Goal: Task Accomplishment & Management: Manage account settings

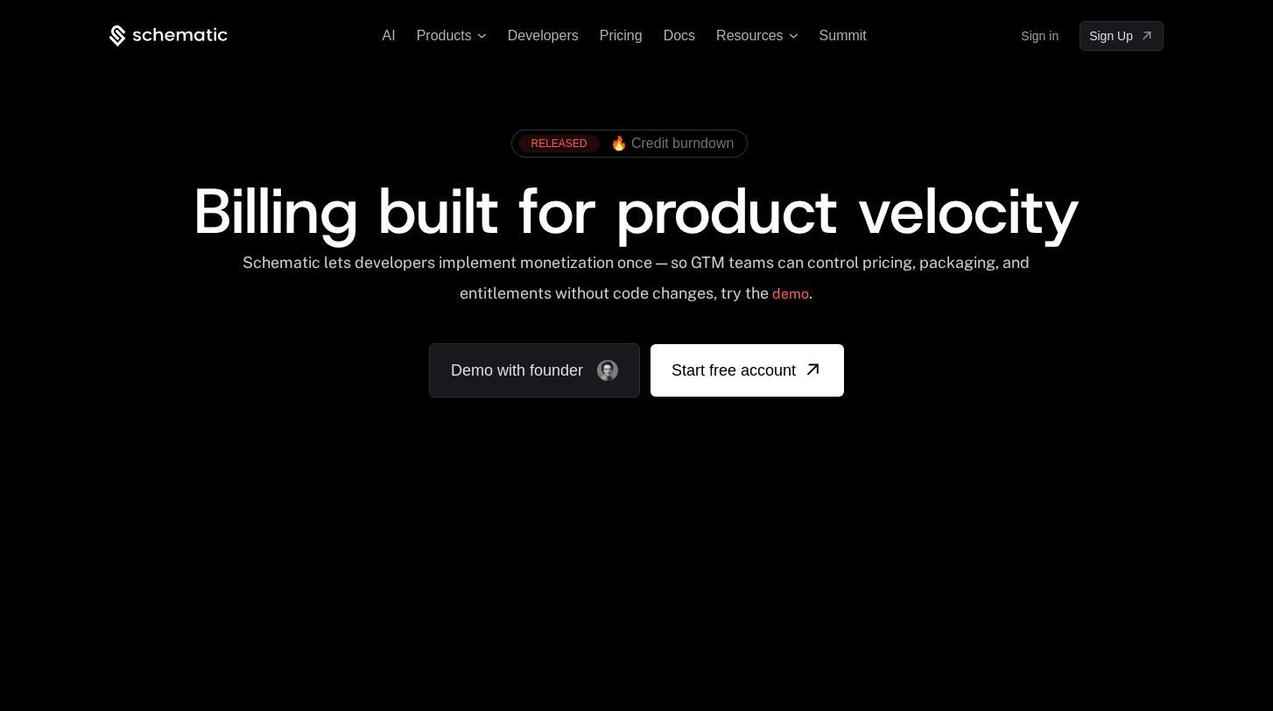
click at [1049, 39] on link "Sign in" at bounding box center [1040, 36] width 38 height 28
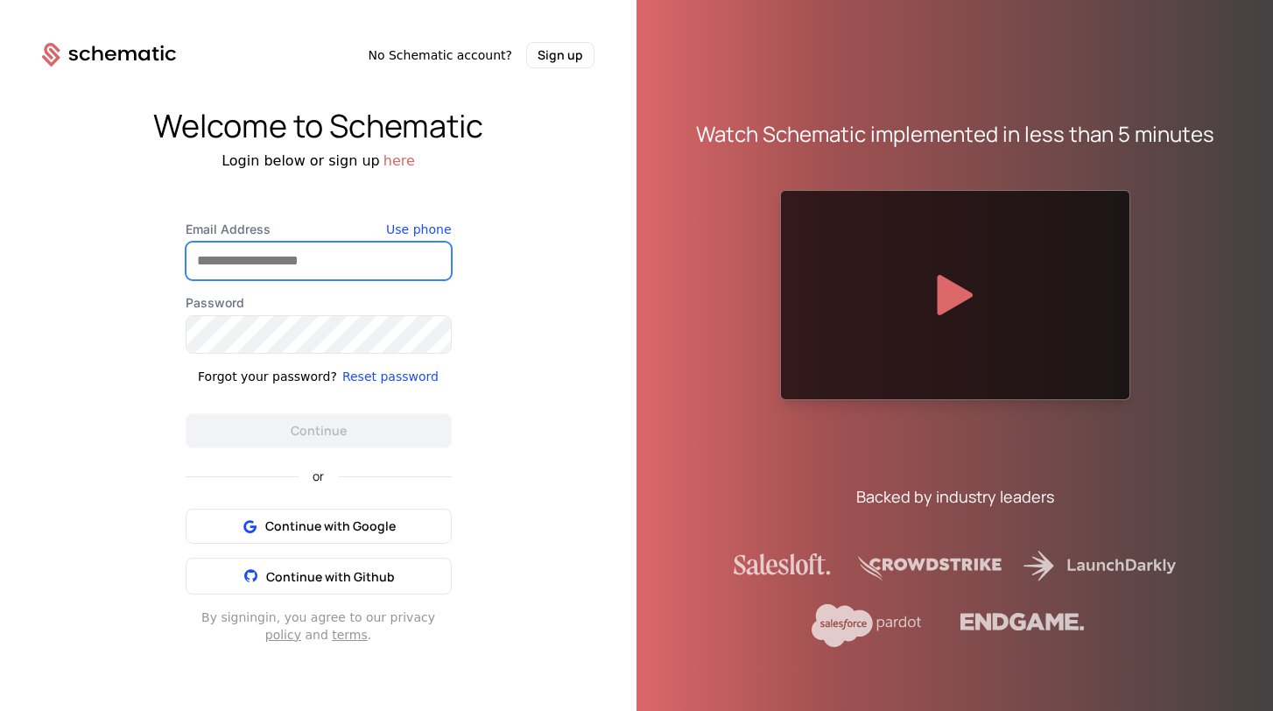
type input "**********"
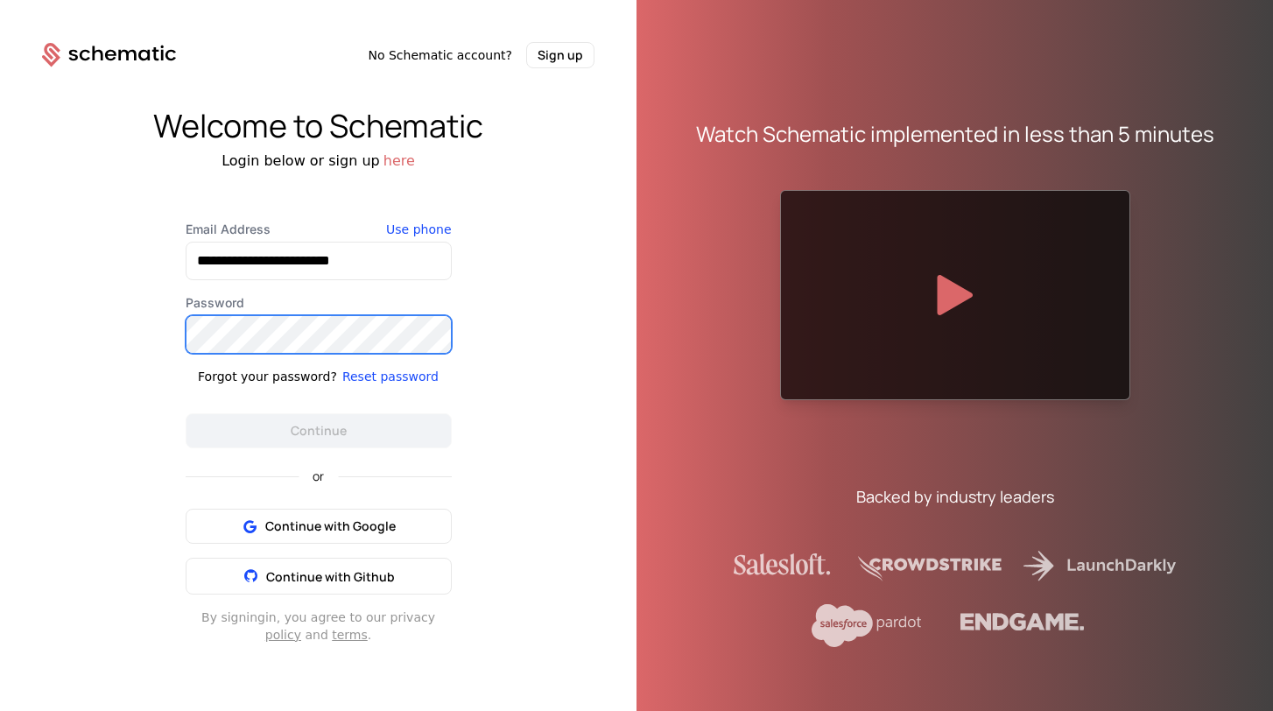
click at [318, 430] on button "Continue" at bounding box center [319, 430] width 266 height 35
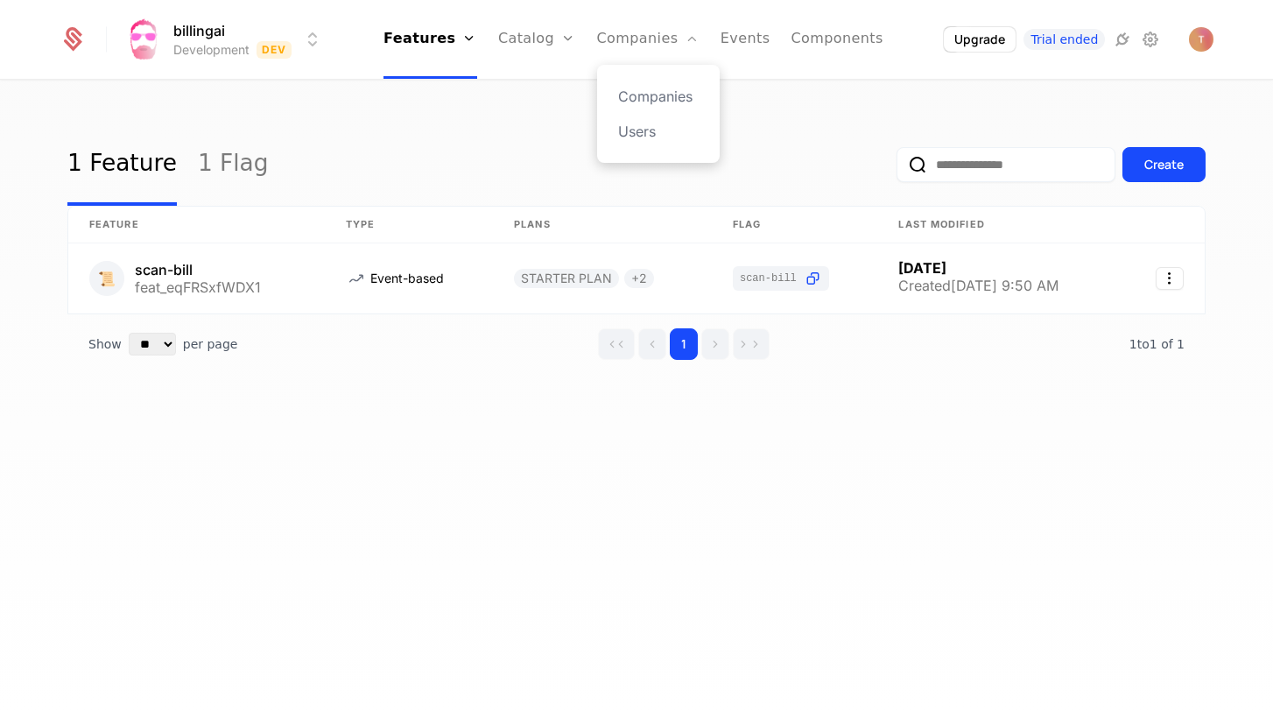
click at [634, 142] on div "Companies Users" at bounding box center [658, 114] width 123 height 98
click at [643, 130] on link "Users" at bounding box center [658, 131] width 81 height 21
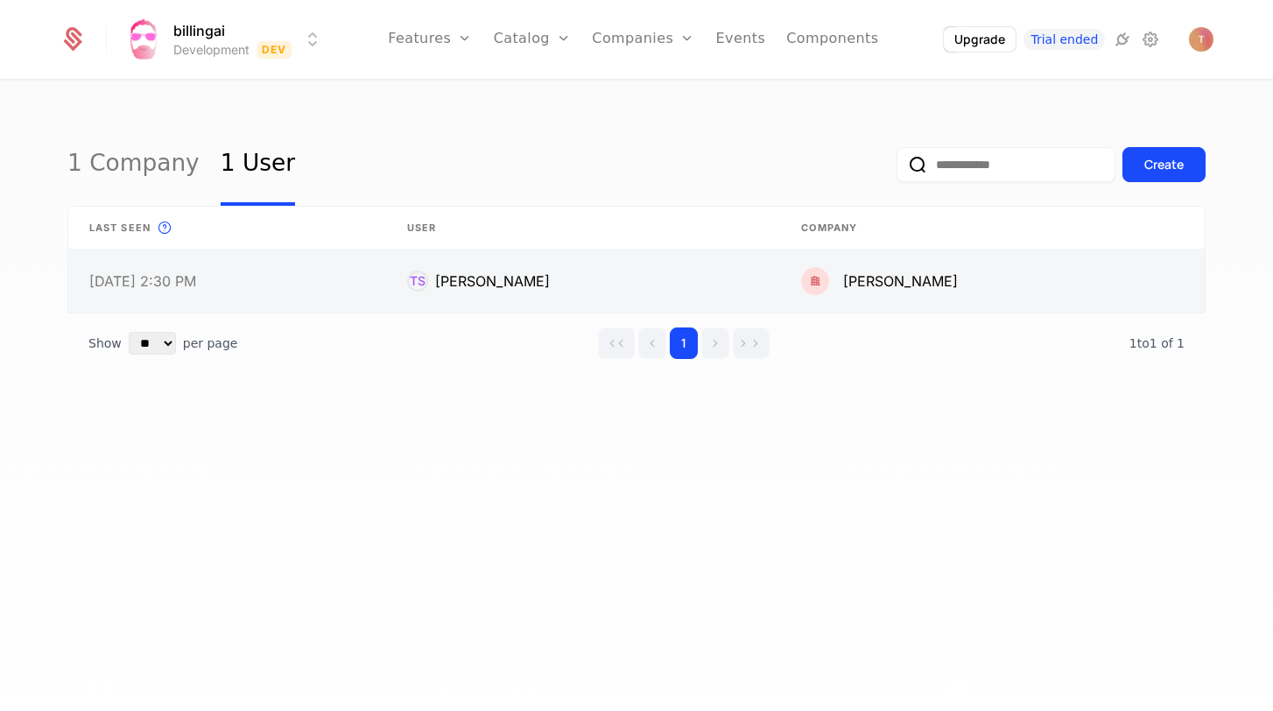
click at [533, 279] on link at bounding box center [583, 281] width 394 height 63
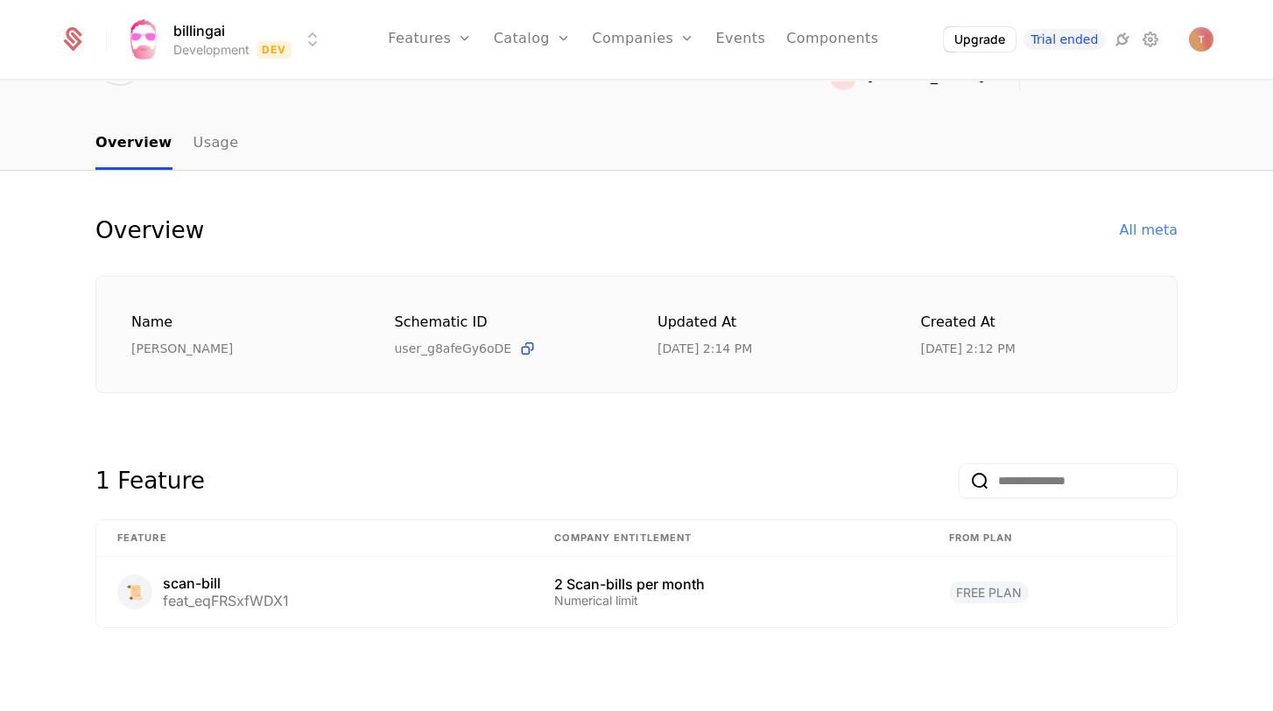
scroll to position [119, 0]
click at [349, 596] on div "📜 scan-bill feat_eqFRSxfWDX1" at bounding box center [314, 592] width 395 height 35
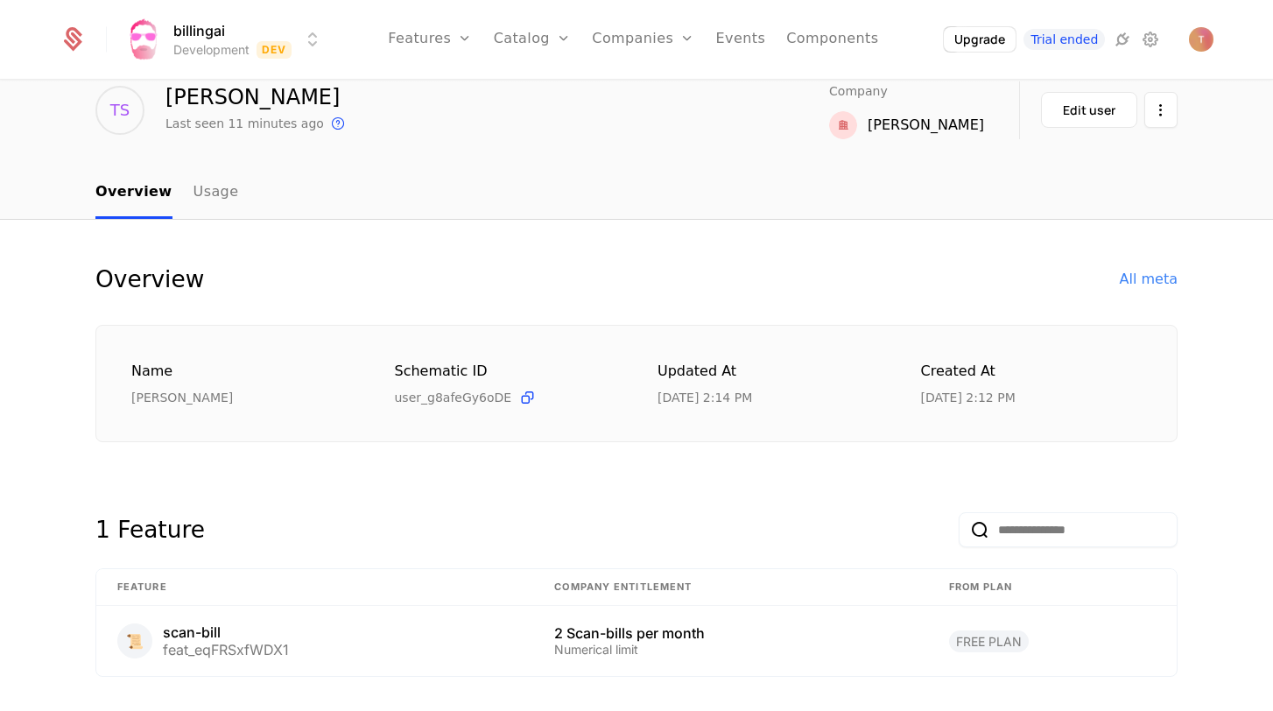
scroll to position [58, 0]
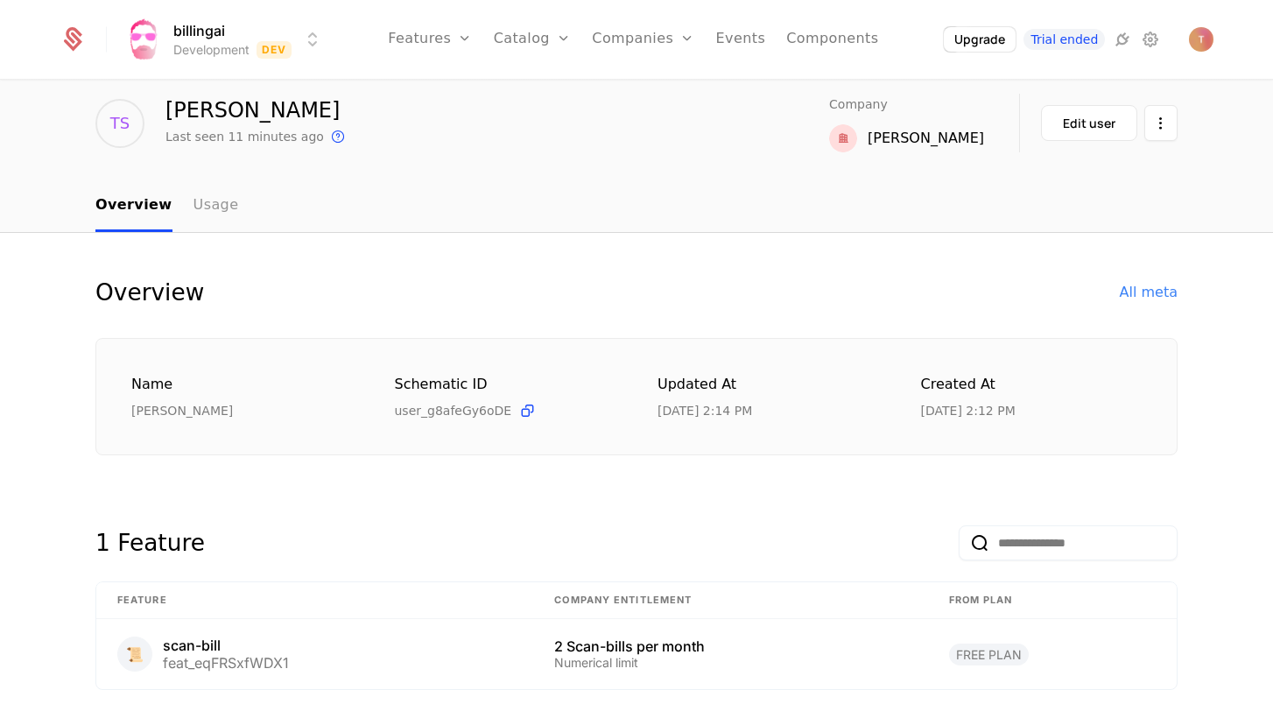
click at [210, 213] on link "Usage" at bounding box center [217, 206] width 46 height 52
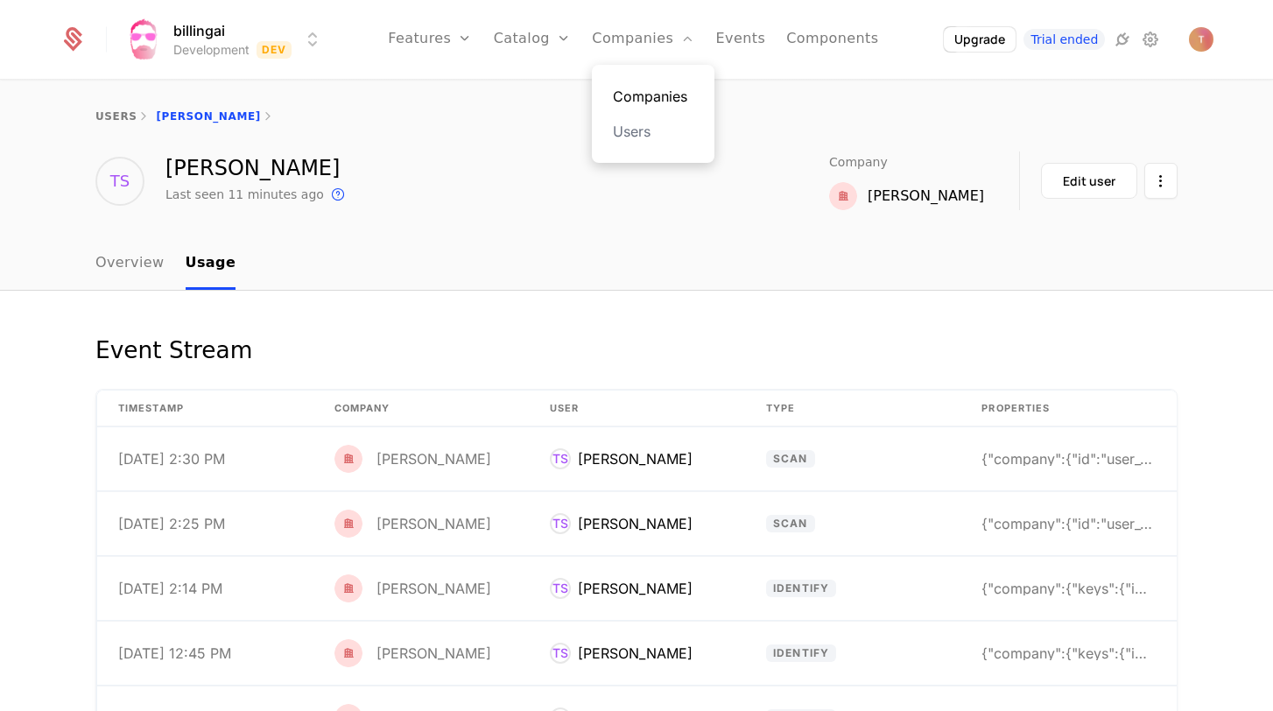
click at [653, 103] on link "Companies" at bounding box center [653, 96] width 81 height 21
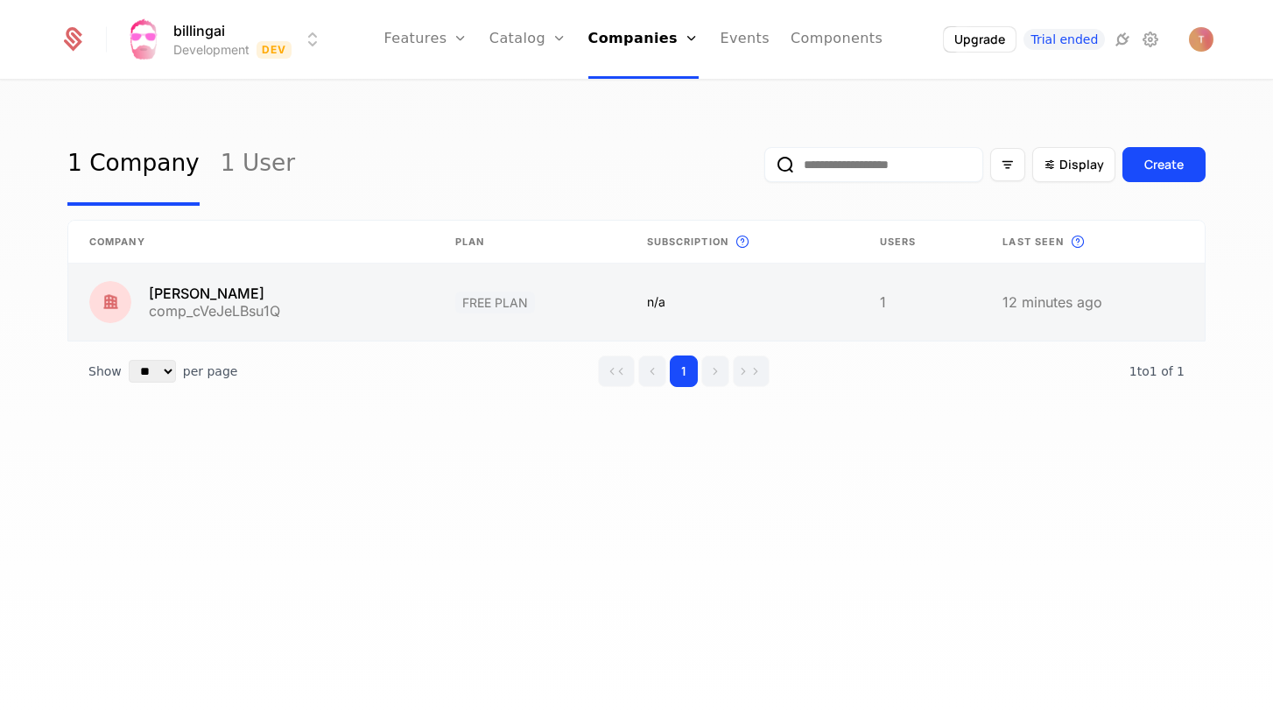
click at [434, 283] on link at bounding box center [251, 302] width 366 height 77
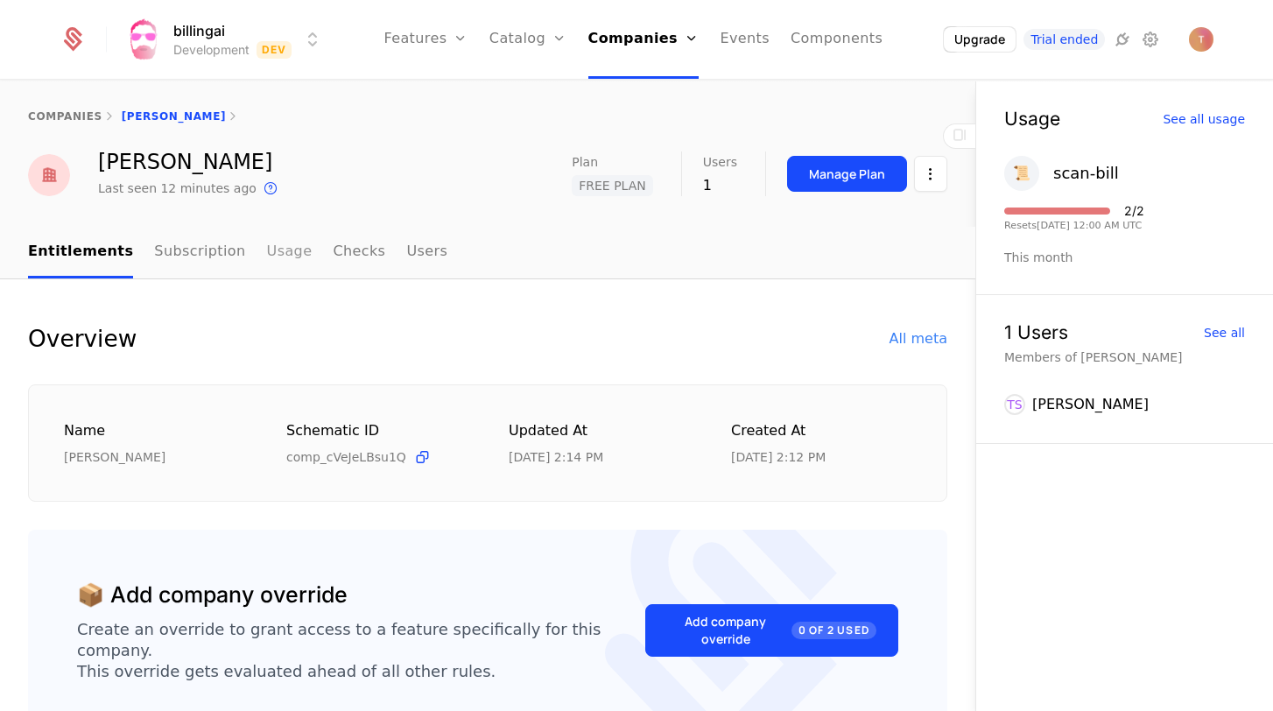
click at [267, 248] on link "Usage" at bounding box center [290, 253] width 46 height 52
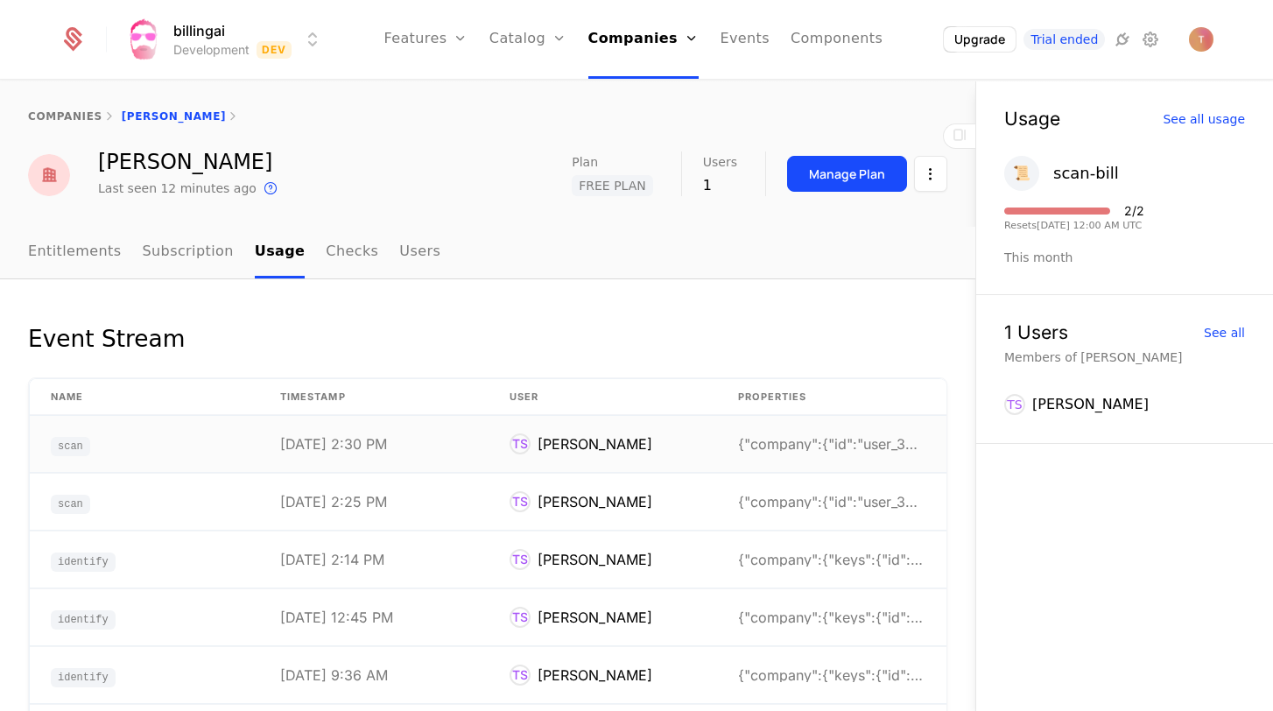
click at [836, 441] on div "{"company":{"id":"user_32YT7cfrfeaNhMp0mkLYpPM54H0" at bounding box center [831, 444] width 187 height 14
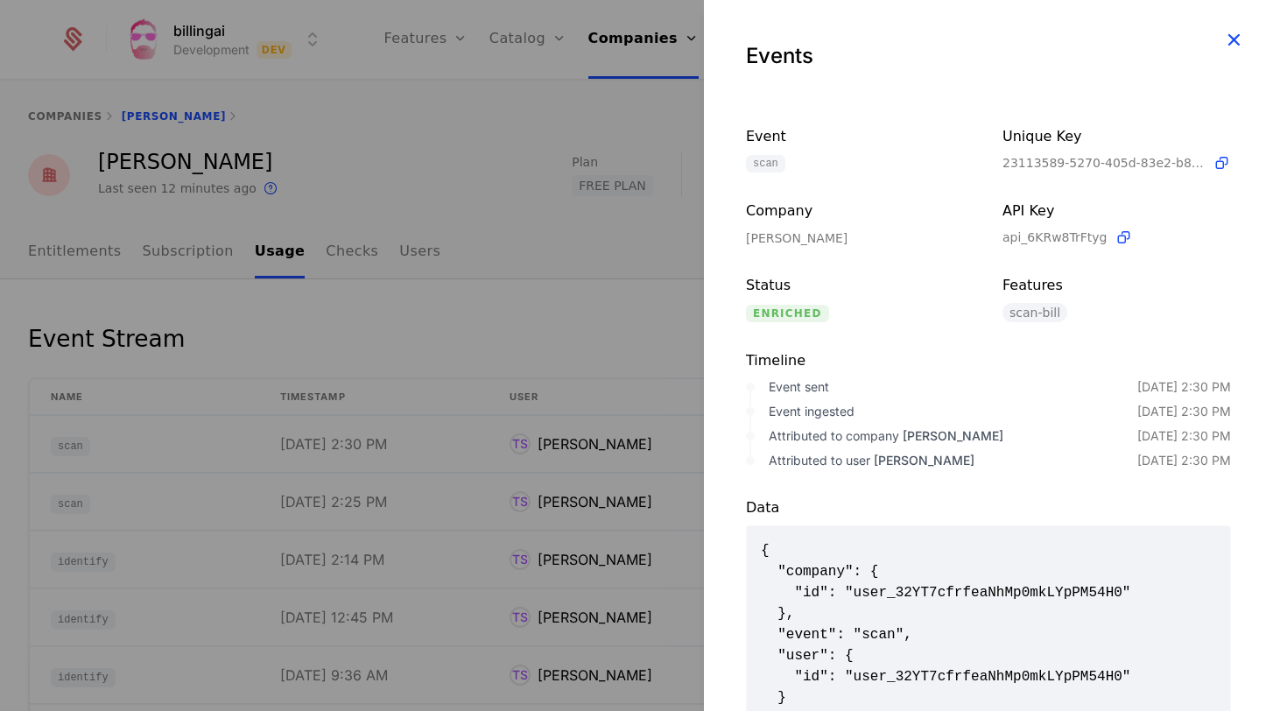
click at [1232, 38] on icon "button" at bounding box center [1234, 39] width 23 height 23
